Goal: Transaction & Acquisition: Purchase product/service

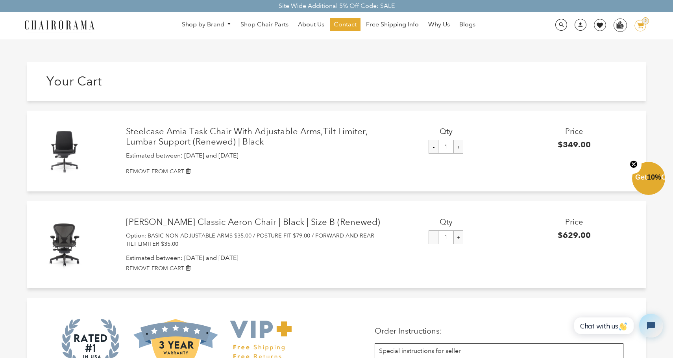
click at [649, 174] on span "Get 10% Off" at bounding box center [654, 177] width 36 height 8
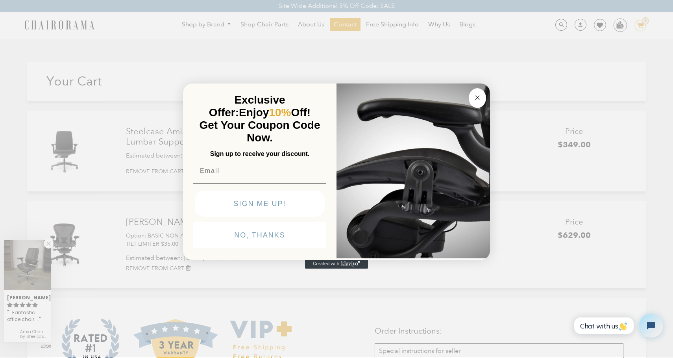
click at [284, 166] on input "Email" at bounding box center [259, 171] width 133 height 16
click at [482, 99] on button "Close dialog" at bounding box center [477, 98] width 17 height 20
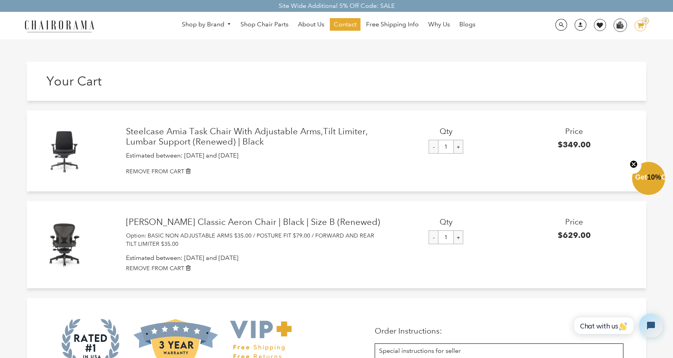
click at [430, 240] on input "-" at bounding box center [434, 237] width 10 height 14
type input "0"
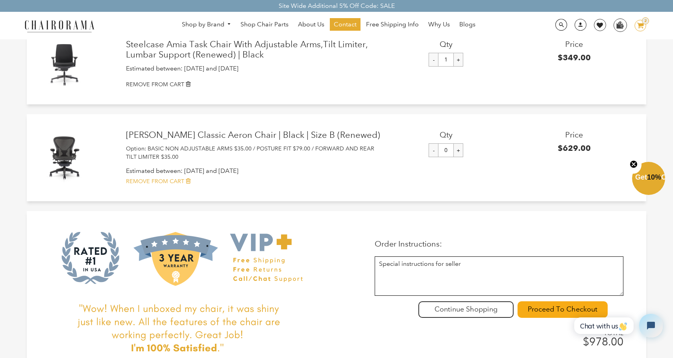
scroll to position [176, 0]
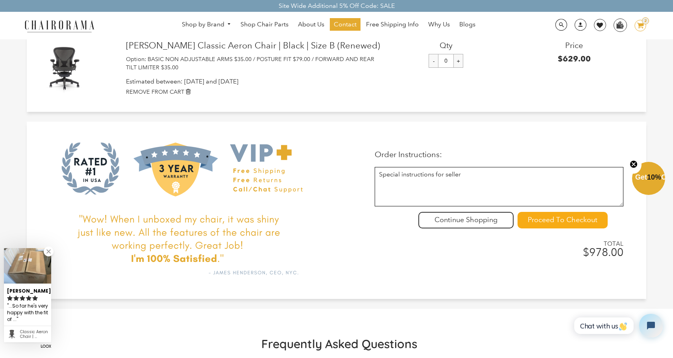
click at [535, 221] on input "Proceed To Checkout" at bounding box center [563, 220] width 90 height 17
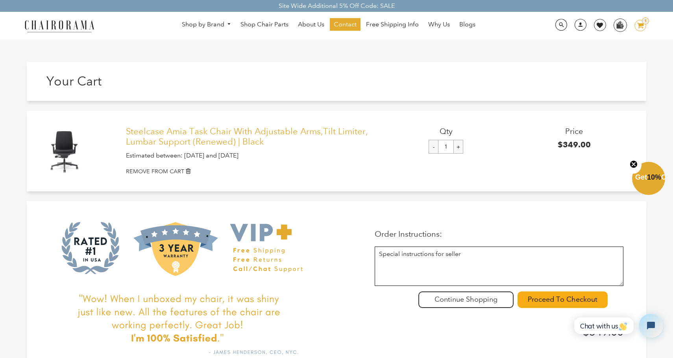
click at [212, 132] on link "Steelcase Amia Task Chair With Adjustable Arms,Tilt Limiter, Lumbar Support (Re…" at bounding box center [254, 136] width 256 height 21
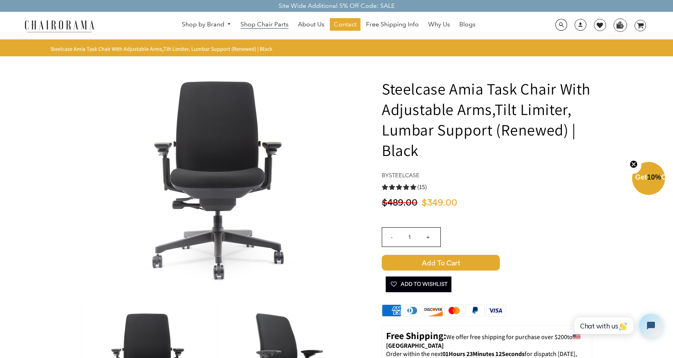
click at [267, 24] on span "Shop Chair Parts" at bounding box center [265, 24] width 48 height 8
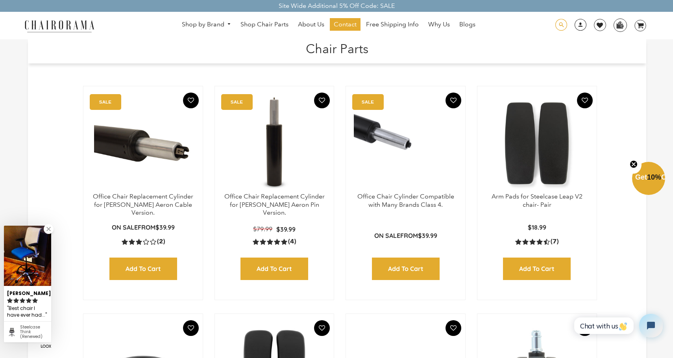
click at [561, 21] on span at bounding box center [562, 25] width 12 height 12
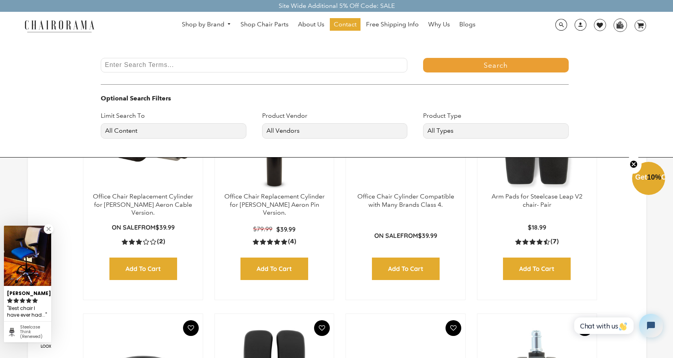
click at [193, 61] on input "Enter Search Terms..." at bounding box center [254, 65] width 307 height 15
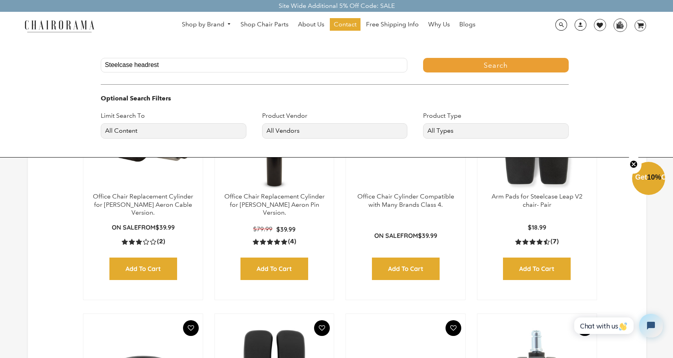
type input "Steelcase headrest"
click at [496, 65] on button "Search" at bounding box center [496, 65] width 146 height 15
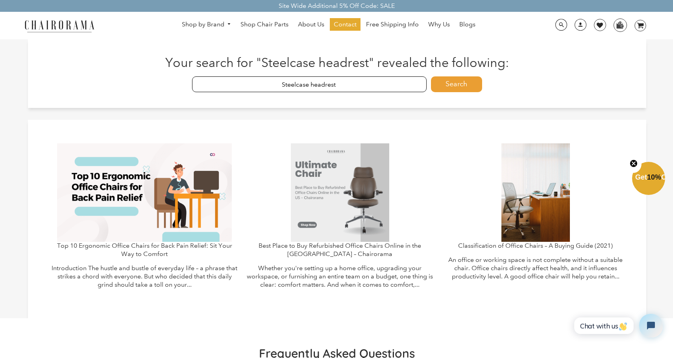
click at [313, 83] on input "Steelcase headrest" at bounding box center [309, 84] width 235 height 16
